Goal: Check status

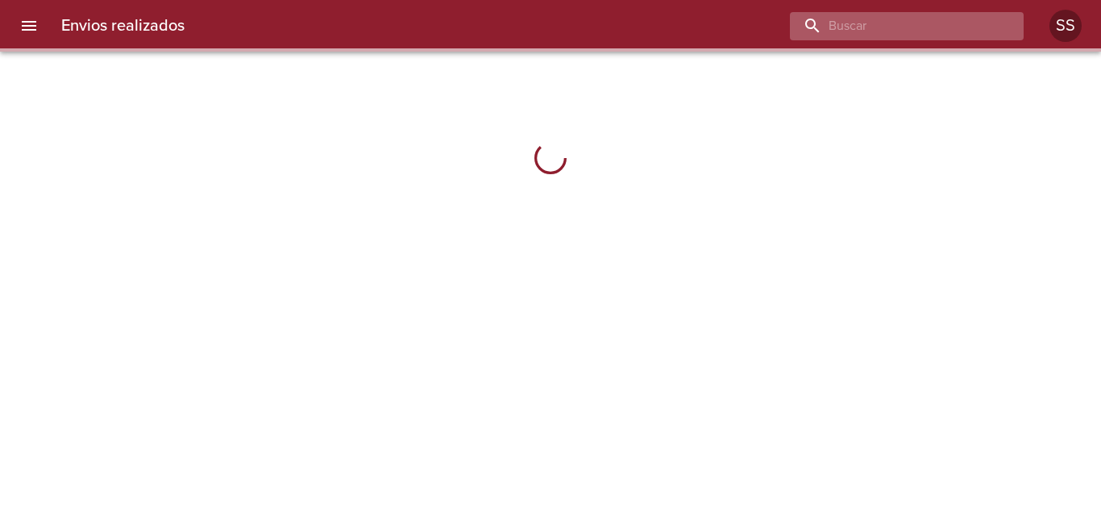
click at [902, 31] on input "buscar" at bounding box center [893, 26] width 206 height 28
paste input "[PERSON_NAME]"
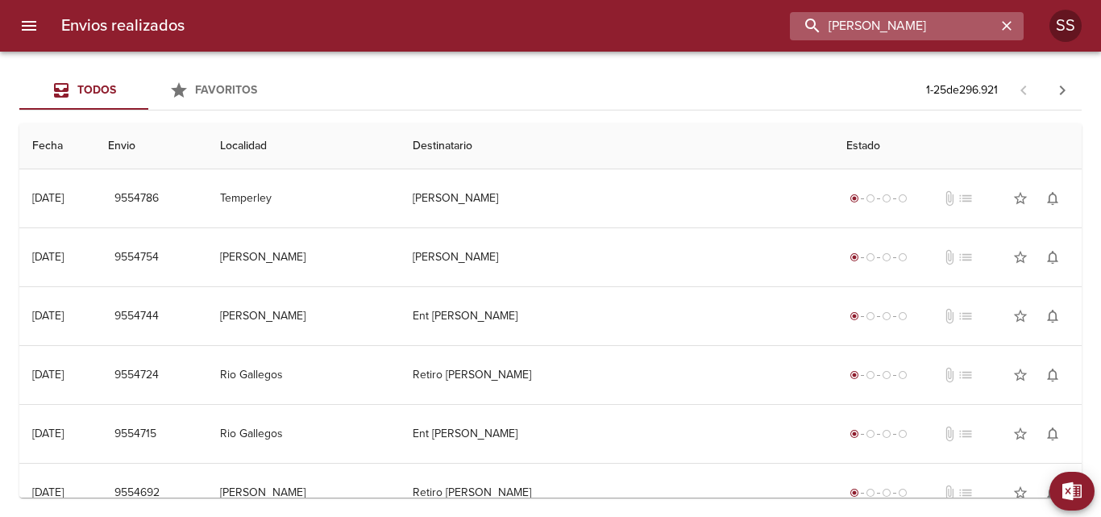
type input "[PERSON_NAME]"
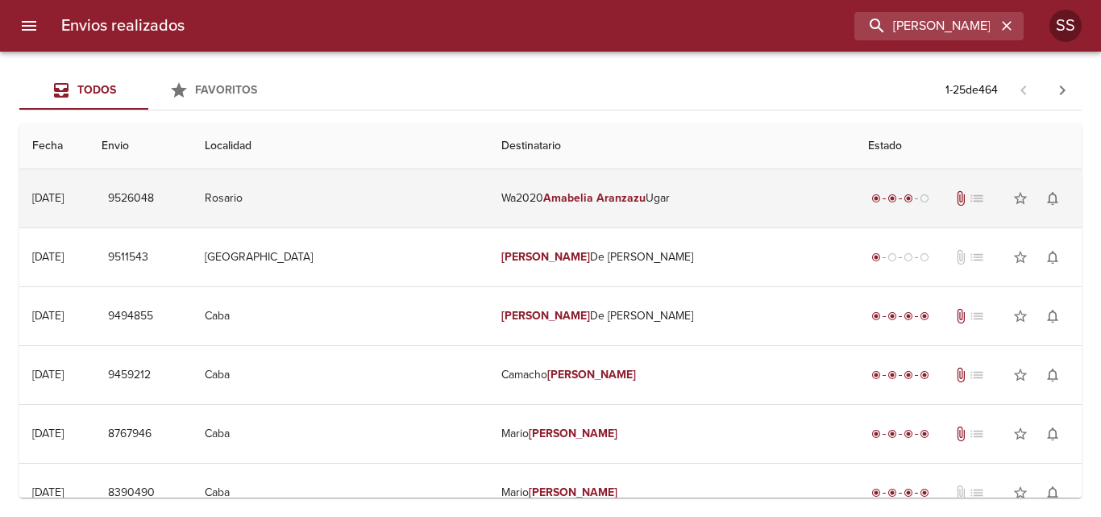
click at [385, 200] on td "Rosario" at bounding box center [340, 198] width 296 height 58
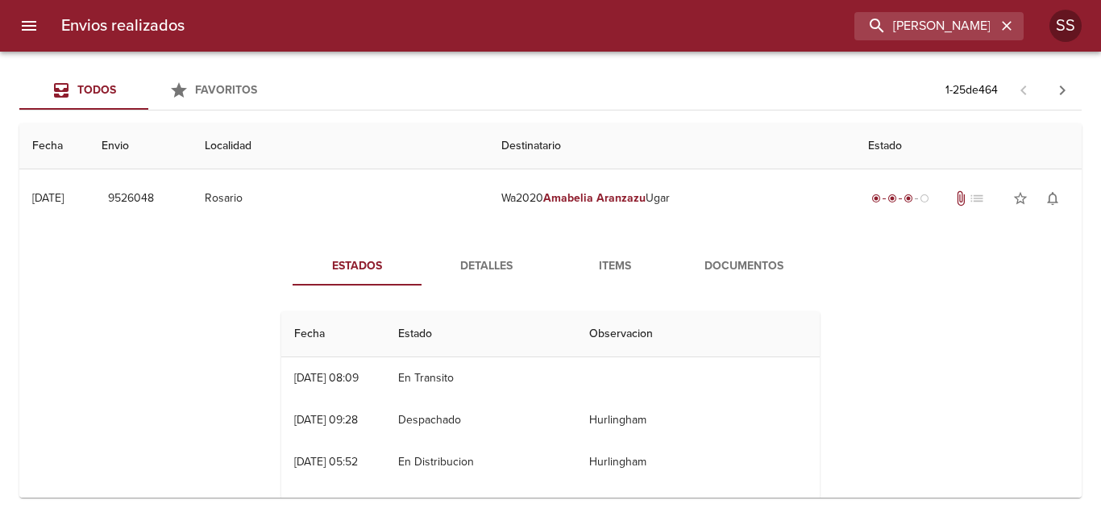
scroll to position [81, 0]
click at [732, 268] on span "Documentos" at bounding box center [744, 266] width 110 height 20
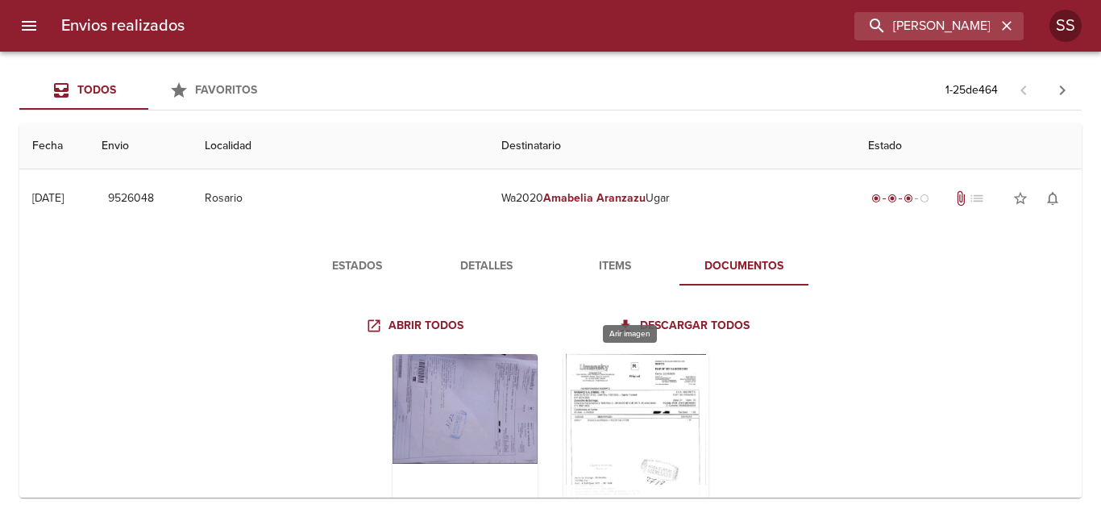
click at [618, 410] on div "Tabla de envíos del cliente" at bounding box center [636, 455] width 145 height 202
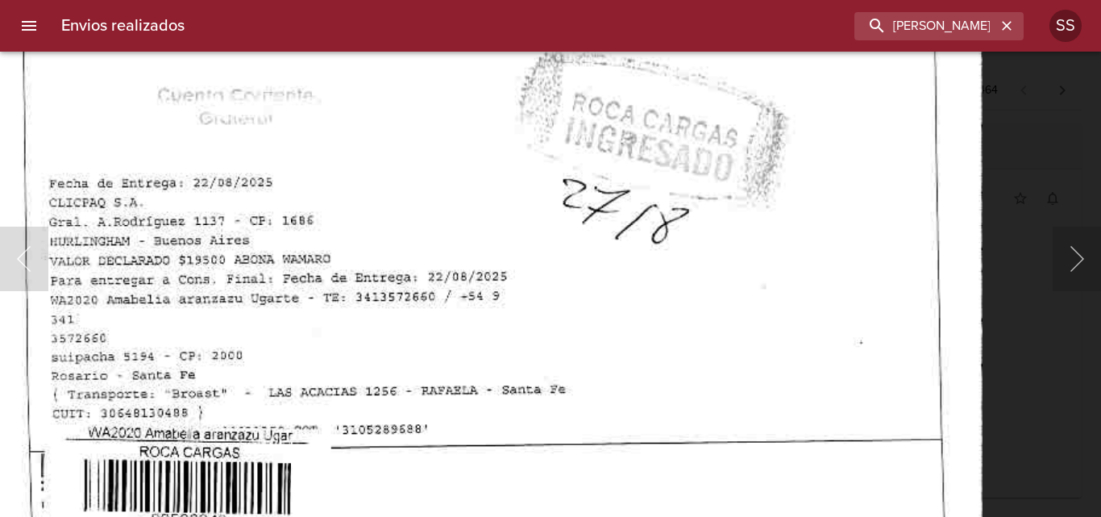
click at [681, 369] on img "Lightbox" at bounding box center [483, 20] width 1000 height 1435
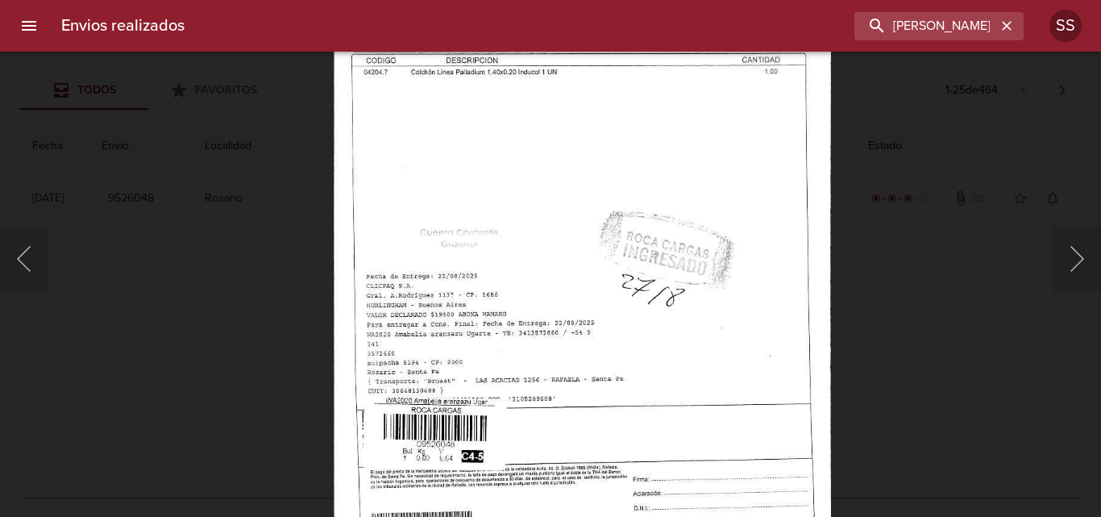
click at [15, 260] on div at bounding box center [8, 258] width 16 height 517
click at [29, 247] on button "Anterior" at bounding box center [24, 259] width 48 height 65
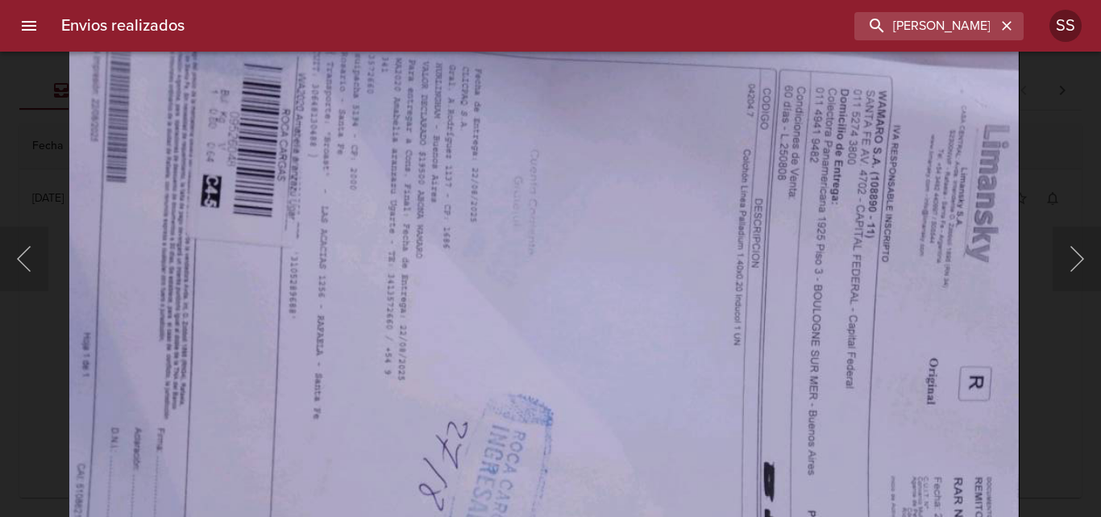
click at [659, 495] on img "Lightbox" at bounding box center [544, 384] width 951 height 714
click at [1087, 272] on button "Siguiente" at bounding box center [1077, 259] width 48 height 65
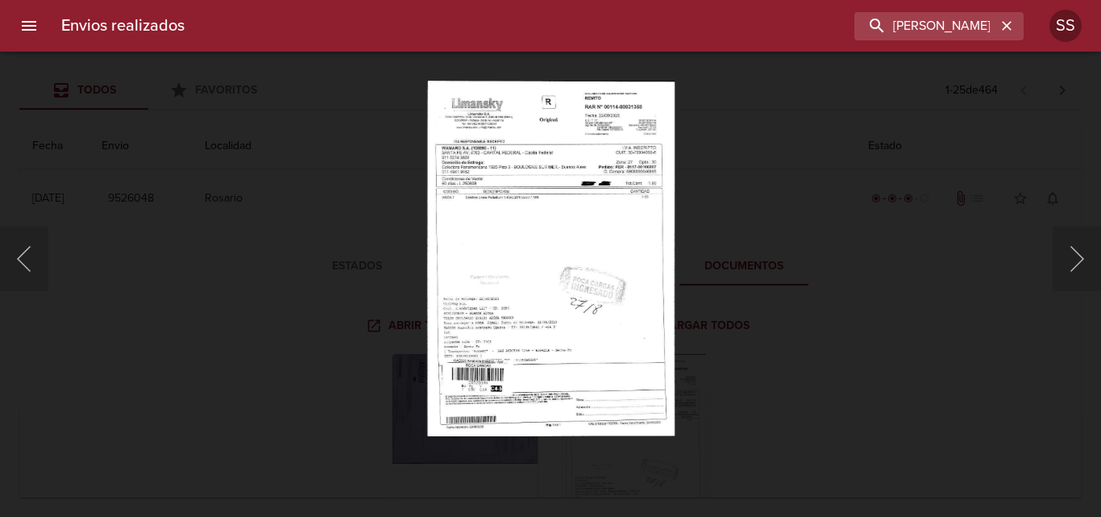
click at [1035, 119] on div "Lightbox" at bounding box center [550, 258] width 1101 height 517
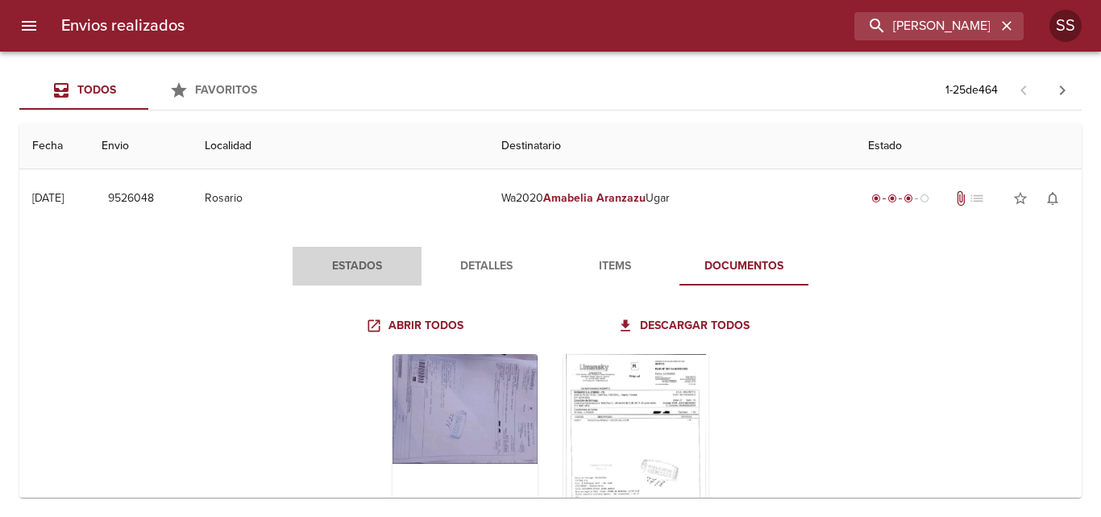
click at [386, 256] on span "Estados" at bounding box center [357, 266] width 110 height 20
